Goal: Book appointment/travel/reservation

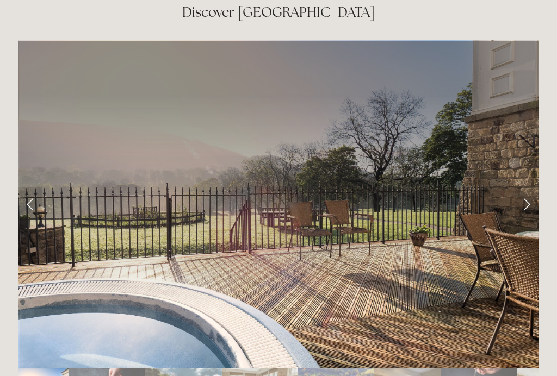
scroll to position [1759, 0]
click at [531, 188] on link "Next Slide" at bounding box center [526, 204] width 24 height 33
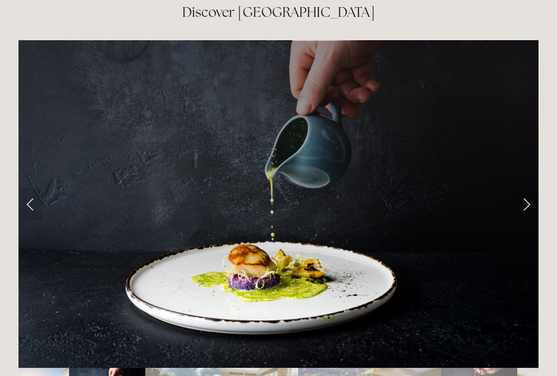
click at [531, 188] on link "Next Slide" at bounding box center [526, 204] width 24 height 33
click at [532, 188] on link "Next Slide" at bounding box center [526, 204] width 24 height 33
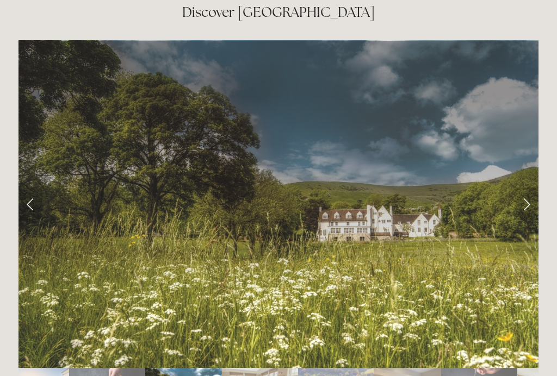
click at [529, 188] on link "Next Slide" at bounding box center [526, 204] width 24 height 33
click at [525, 188] on link "Next Slide" at bounding box center [526, 204] width 24 height 33
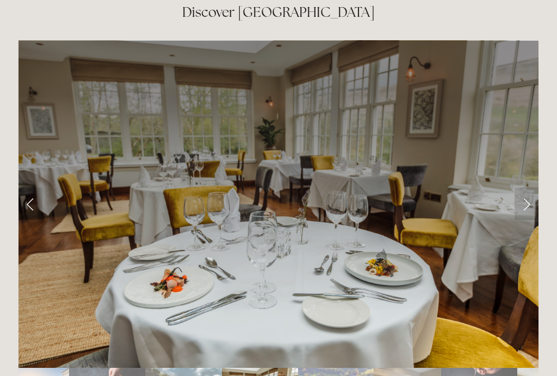
click at [527, 188] on link "Next Slide" at bounding box center [526, 204] width 24 height 33
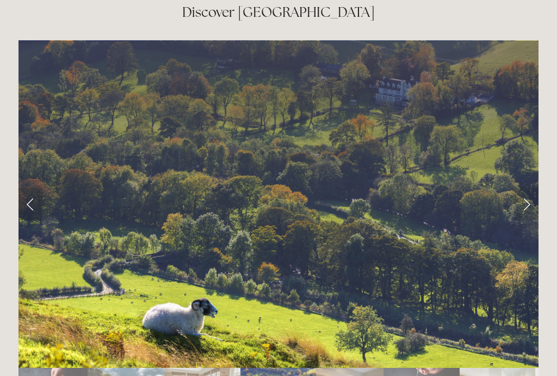
click at [530, 188] on link "Next Slide" at bounding box center [526, 204] width 24 height 33
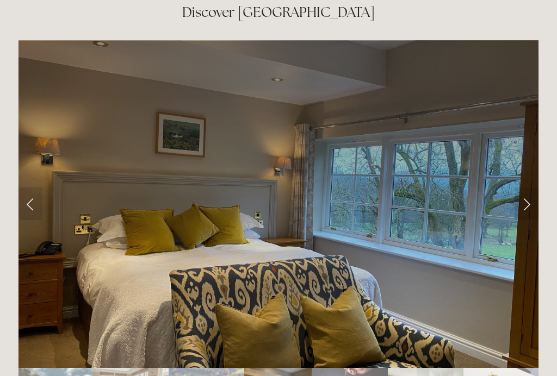
click at [531, 188] on link "Next Slide" at bounding box center [526, 204] width 24 height 33
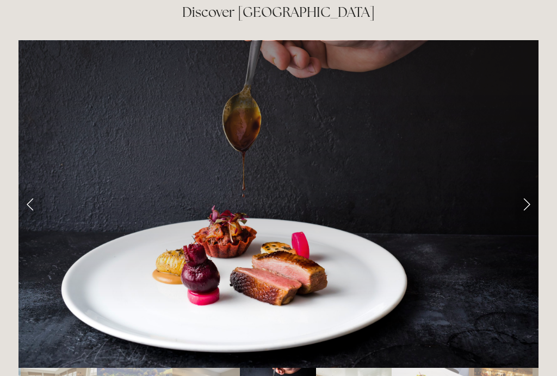
click at [531, 188] on link "Next Slide" at bounding box center [526, 204] width 24 height 33
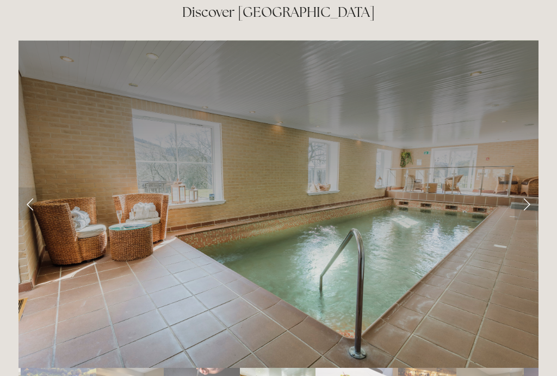
click at [536, 188] on link "Next Slide" at bounding box center [526, 204] width 24 height 33
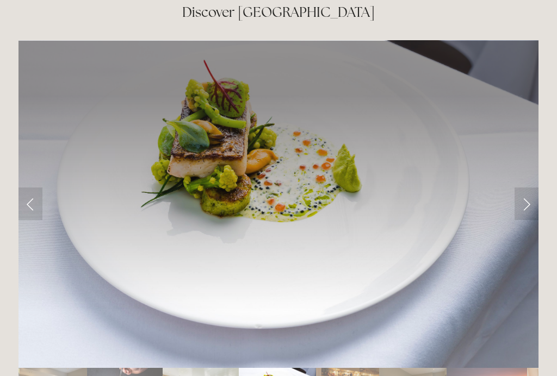
click at [536, 188] on link "Next Slide" at bounding box center [526, 204] width 24 height 33
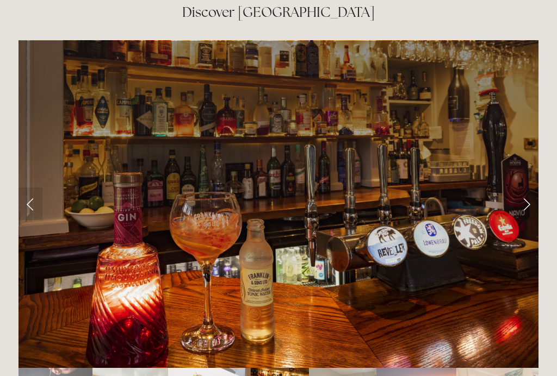
click at [529, 188] on link "Next Slide" at bounding box center [526, 204] width 24 height 33
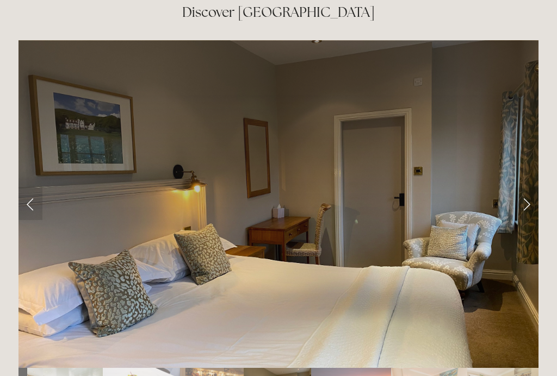
click at [530, 188] on link "Next Slide" at bounding box center [526, 204] width 24 height 33
click at [524, 188] on link "Next Slide" at bounding box center [526, 204] width 24 height 33
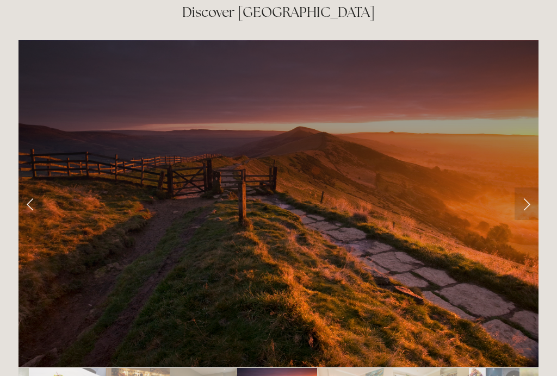
click at [528, 188] on link "Next Slide" at bounding box center [526, 204] width 24 height 33
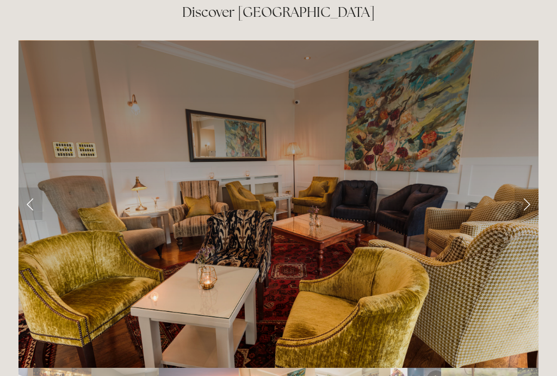
click at [527, 188] on link "Next Slide" at bounding box center [526, 204] width 24 height 33
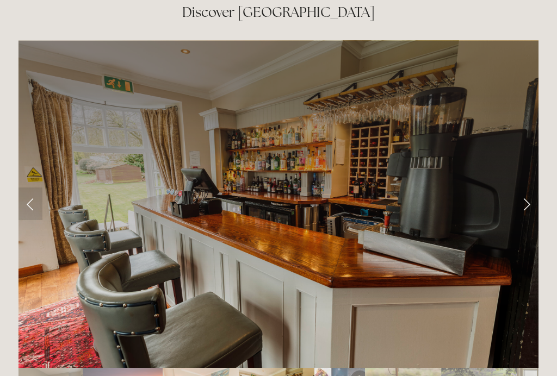
click at [530, 188] on link "Next Slide" at bounding box center [526, 204] width 24 height 33
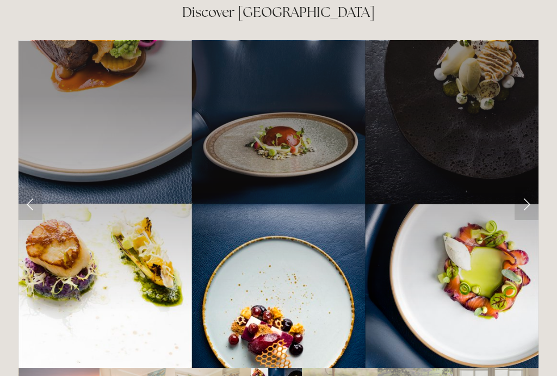
click at [531, 188] on link "Next Slide" at bounding box center [526, 204] width 24 height 33
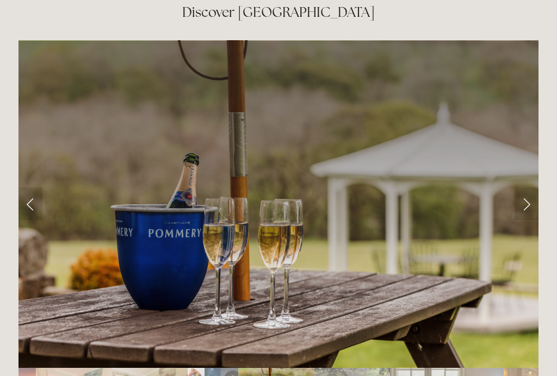
click at [532, 188] on link "Next Slide" at bounding box center [526, 204] width 24 height 33
click at [527, 188] on link "Next Slide" at bounding box center [526, 204] width 24 height 33
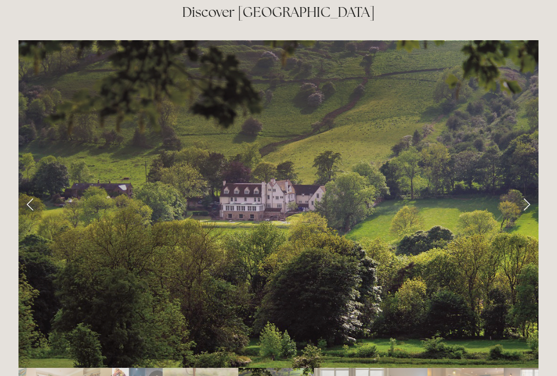
click at [531, 188] on link "Next Slide" at bounding box center [526, 204] width 24 height 33
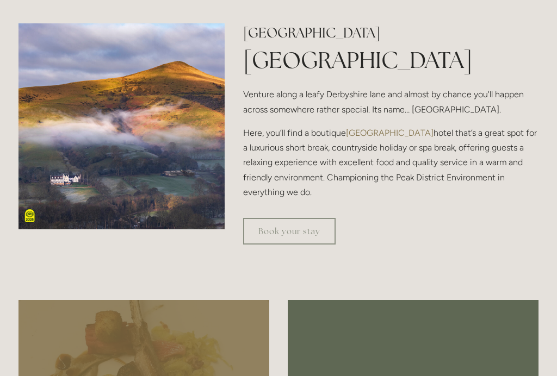
scroll to position [349, 0]
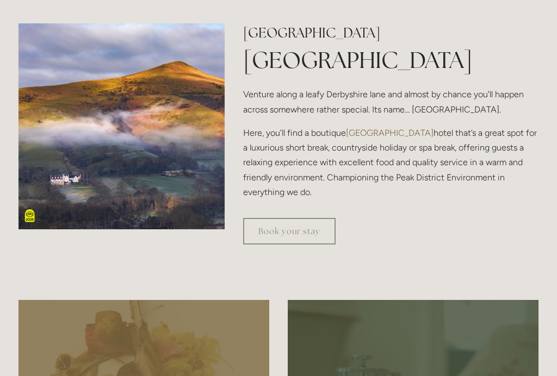
click at [305, 242] on link "Book your stay" at bounding box center [289, 231] width 92 height 27
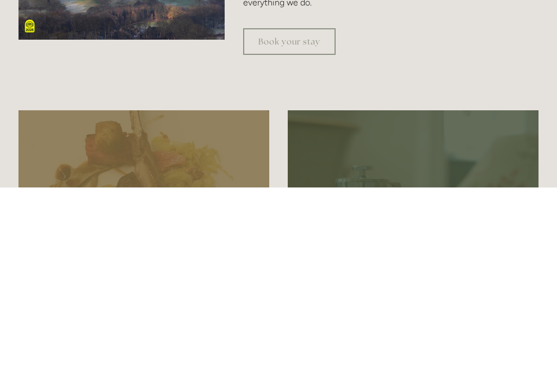
scroll to position [3249, 0]
